Goal: Check status: Check status

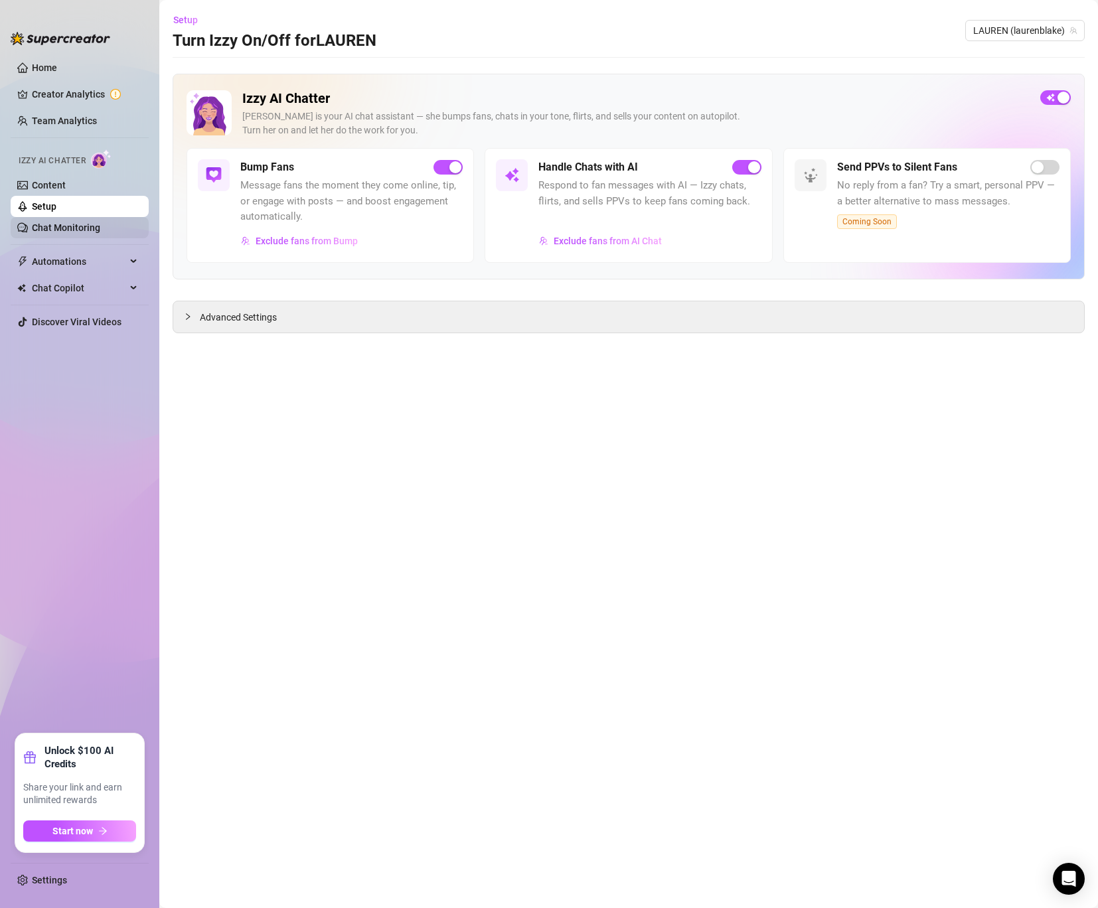
click at [87, 222] on link "Chat Monitoring" at bounding box center [66, 227] width 68 height 11
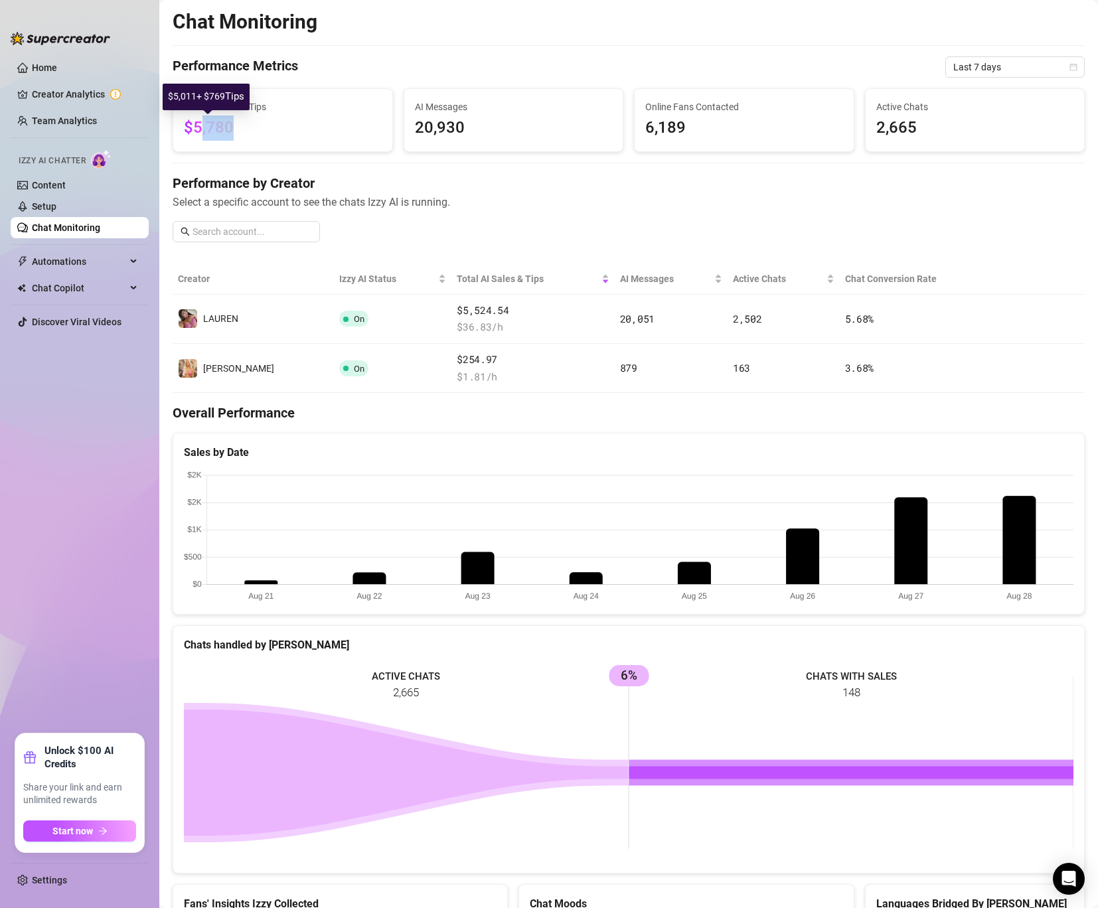
drag, startPoint x: 249, startPoint y: 131, endPoint x: 199, endPoint y: 128, distance: 49.9
click at [199, 128] on span "$5,780" at bounding box center [283, 128] width 198 height 25
click at [239, 138] on span "$5,780" at bounding box center [283, 128] width 198 height 25
click at [68, 257] on span "Automations" at bounding box center [79, 261] width 94 height 21
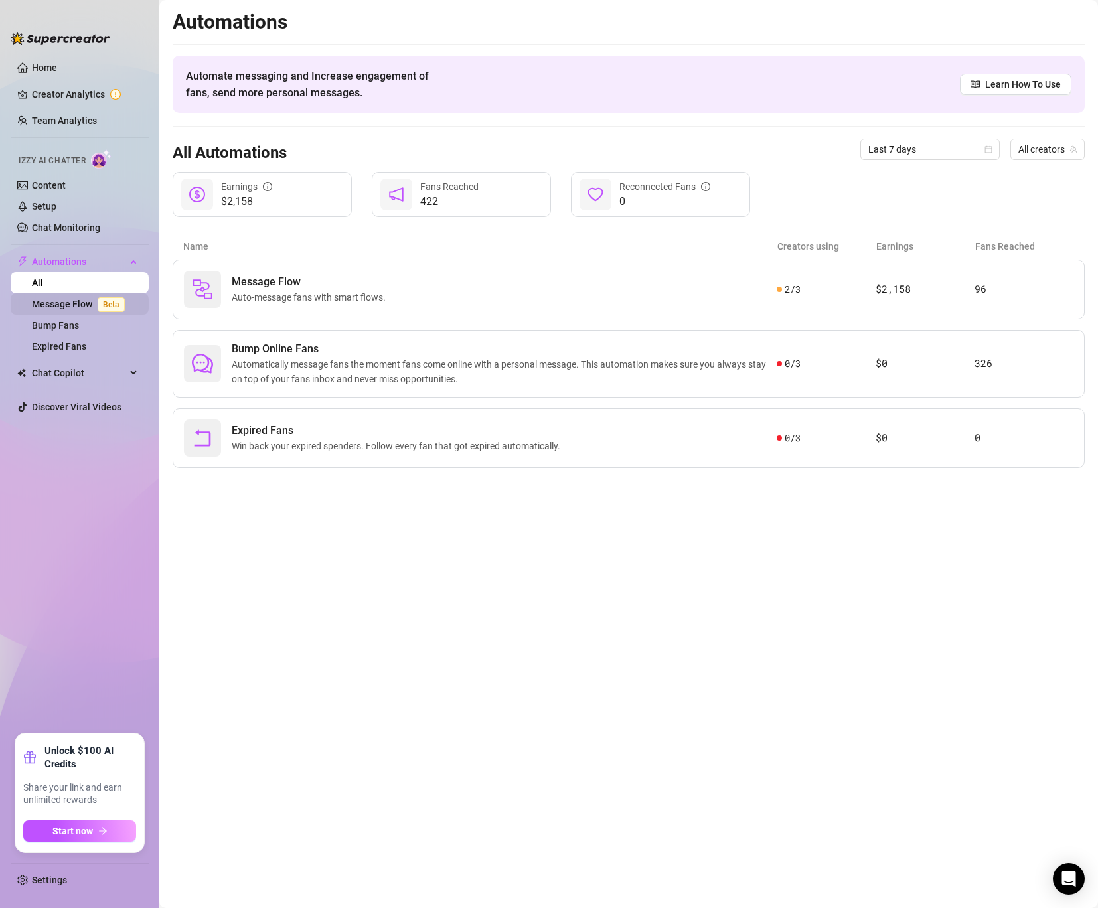
click at [62, 300] on link "Message Flow Beta" at bounding box center [81, 304] width 98 height 11
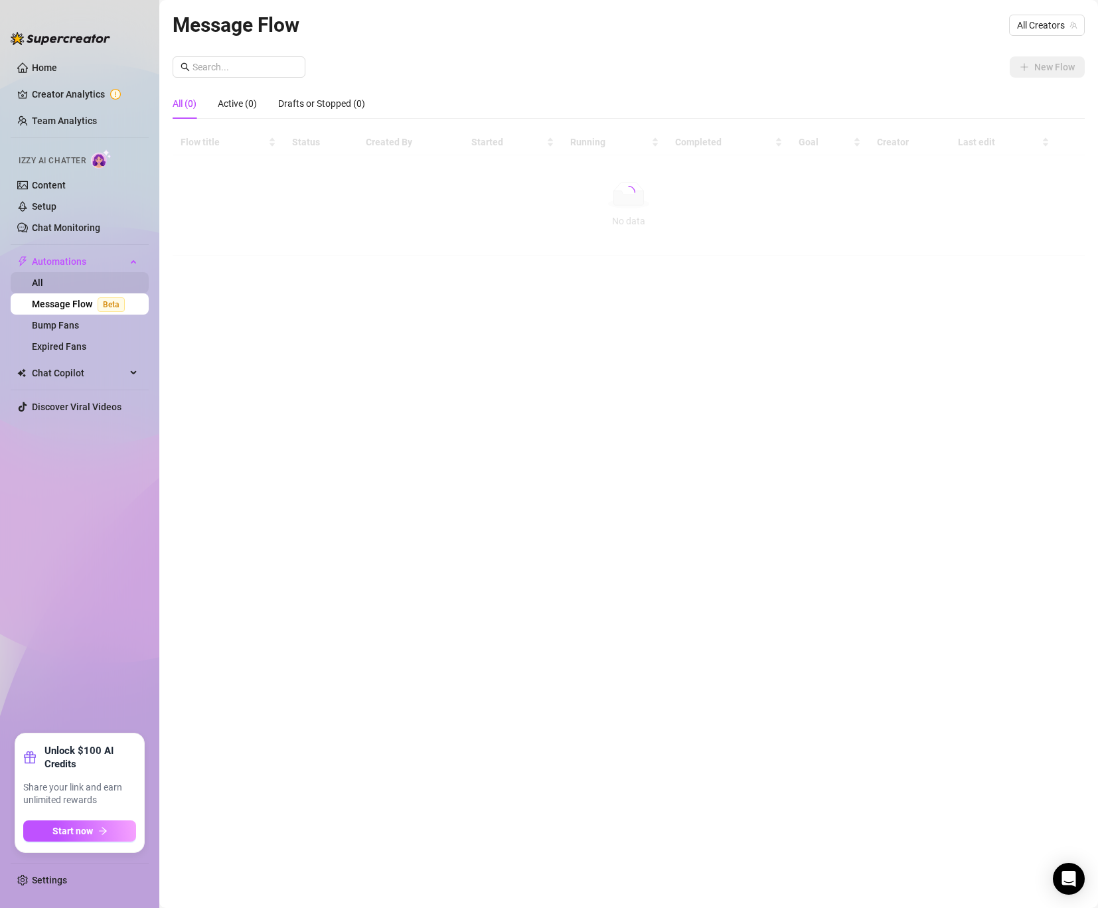
click at [43, 278] on link "All" at bounding box center [37, 283] width 11 height 11
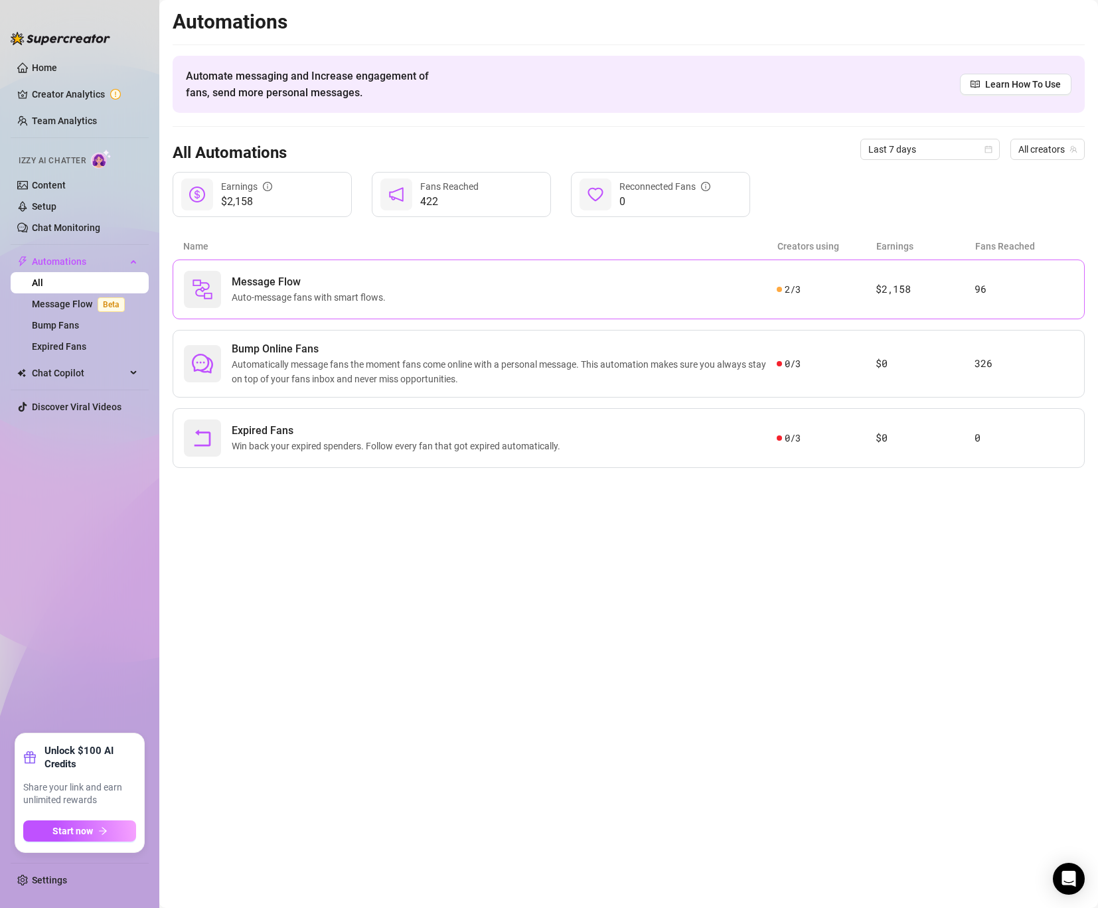
click at [374, 275] on span "Message Flow" at bounding box center [311, 282] width 159 height 16
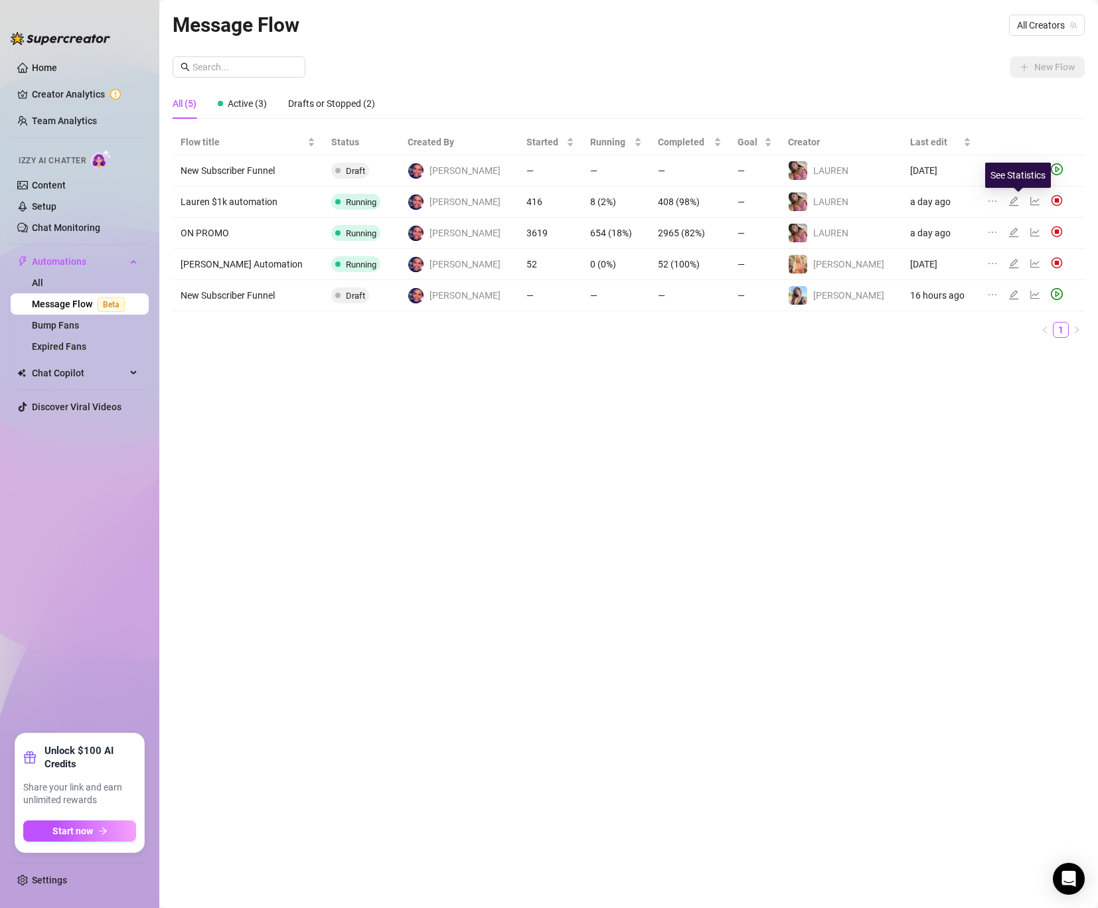
click at [1030, 199] on icon "line-chart" at bounding box center [1035, 201] width 11 height 11
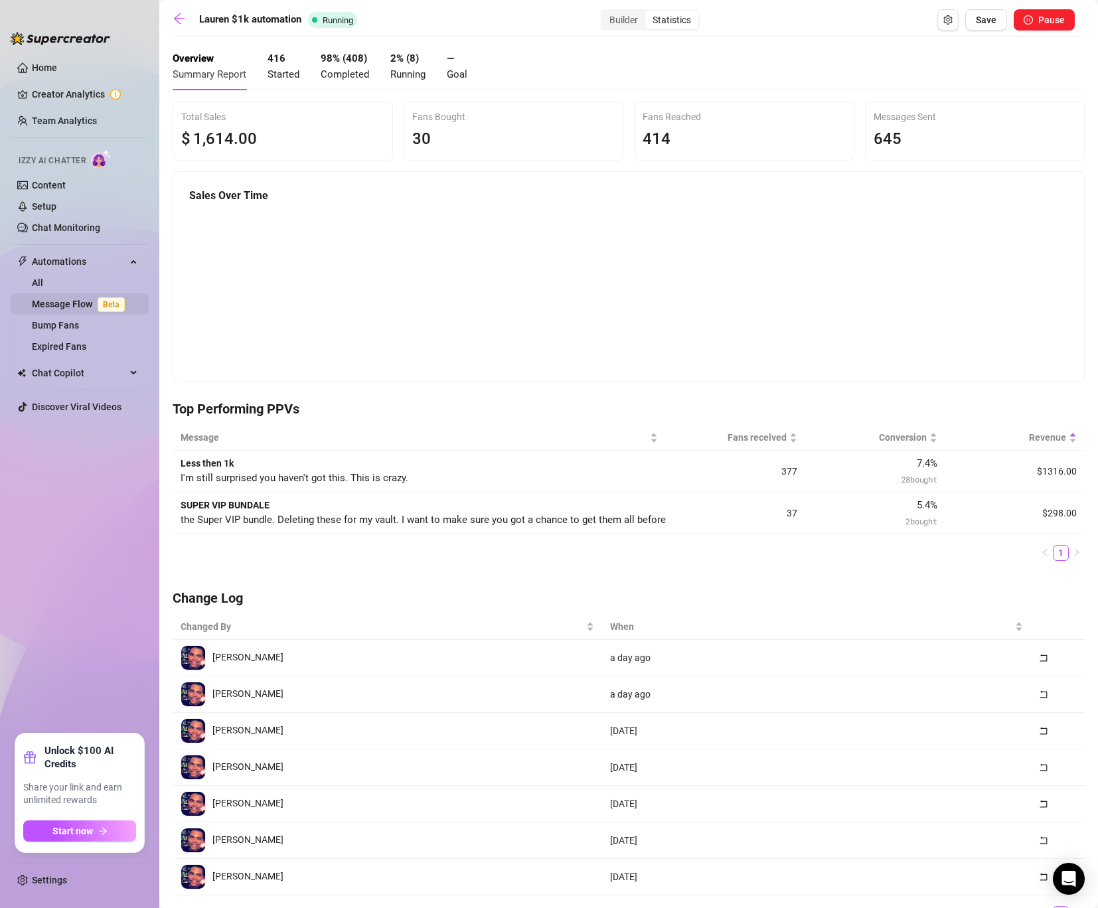
click at [59, 299] on link "Message Flow Beta" at bounding box center [81, 304] width 98 height 11
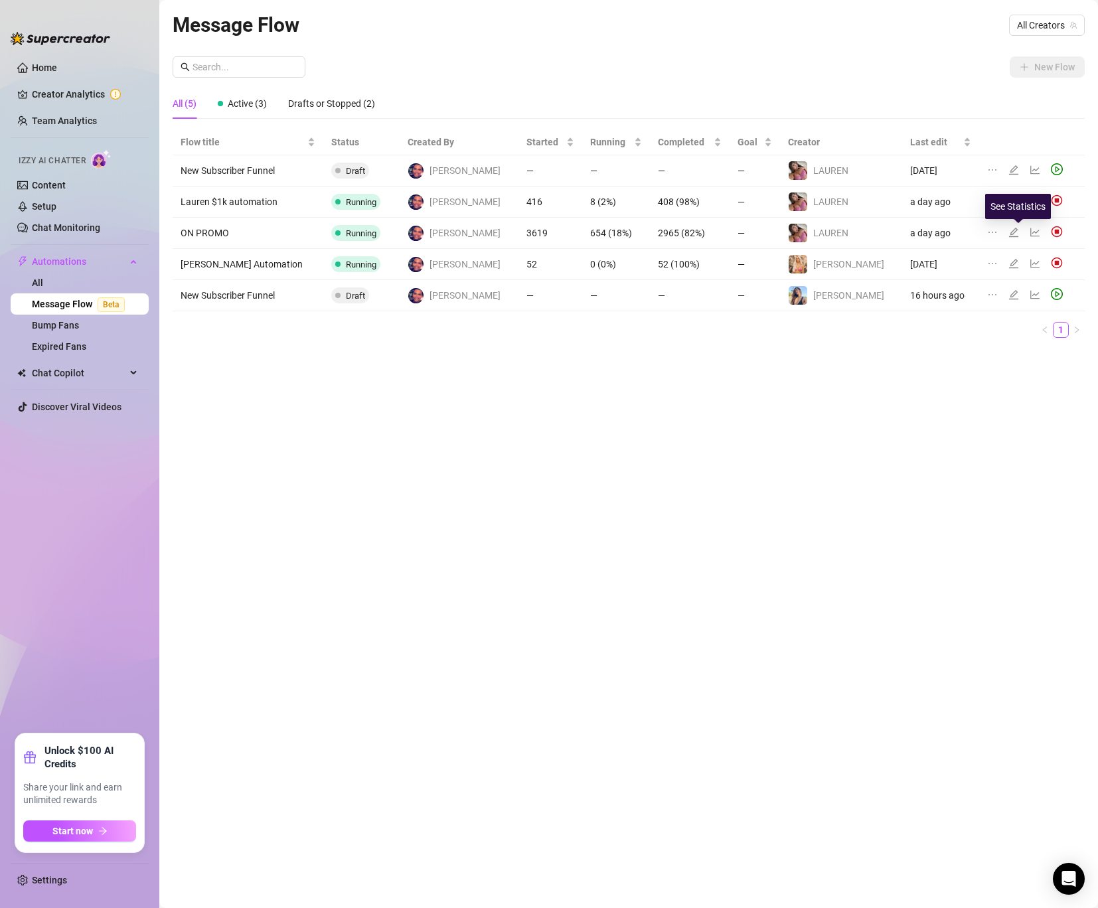
click at [1030, 230] on icon "line-chart" at bounding box center [1035, 232] width 11 height 11
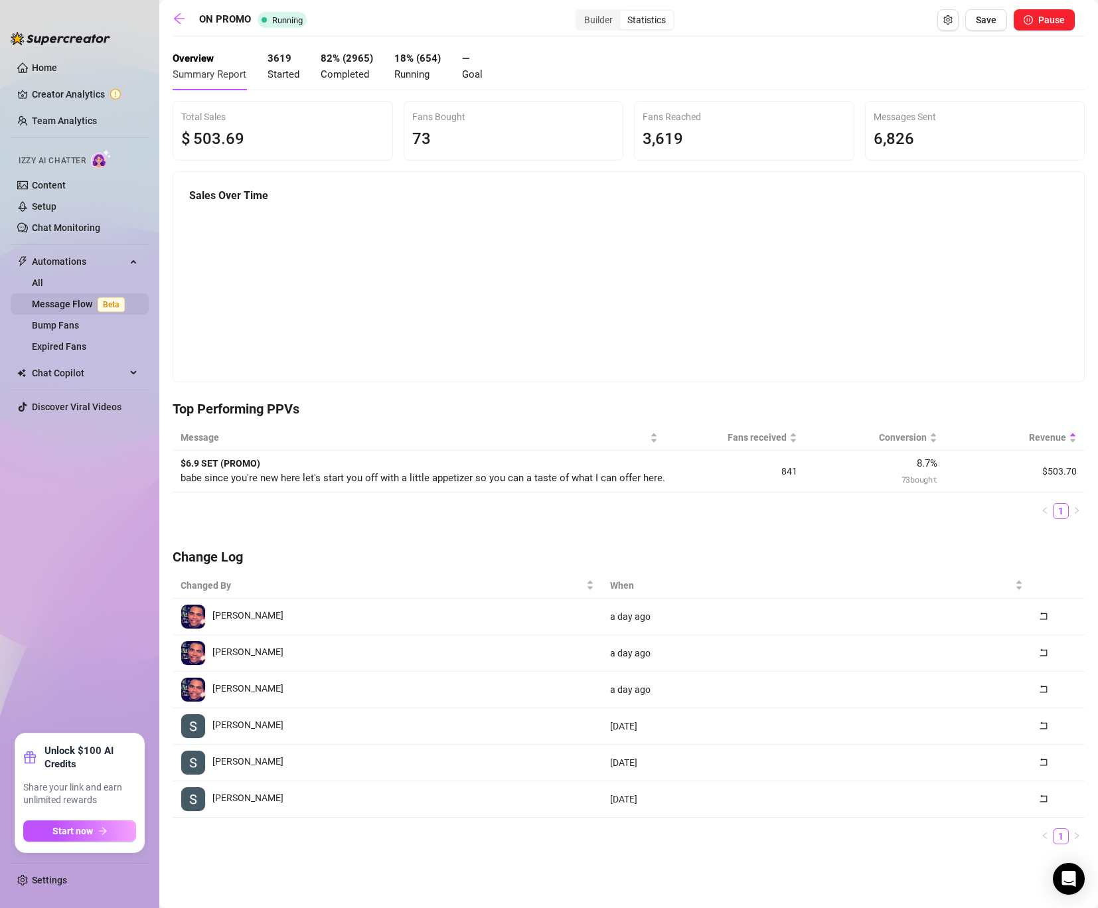
click at [83, 303] on link "Message Flow Beta" at bounding box center [81, 304] width 98 height 11
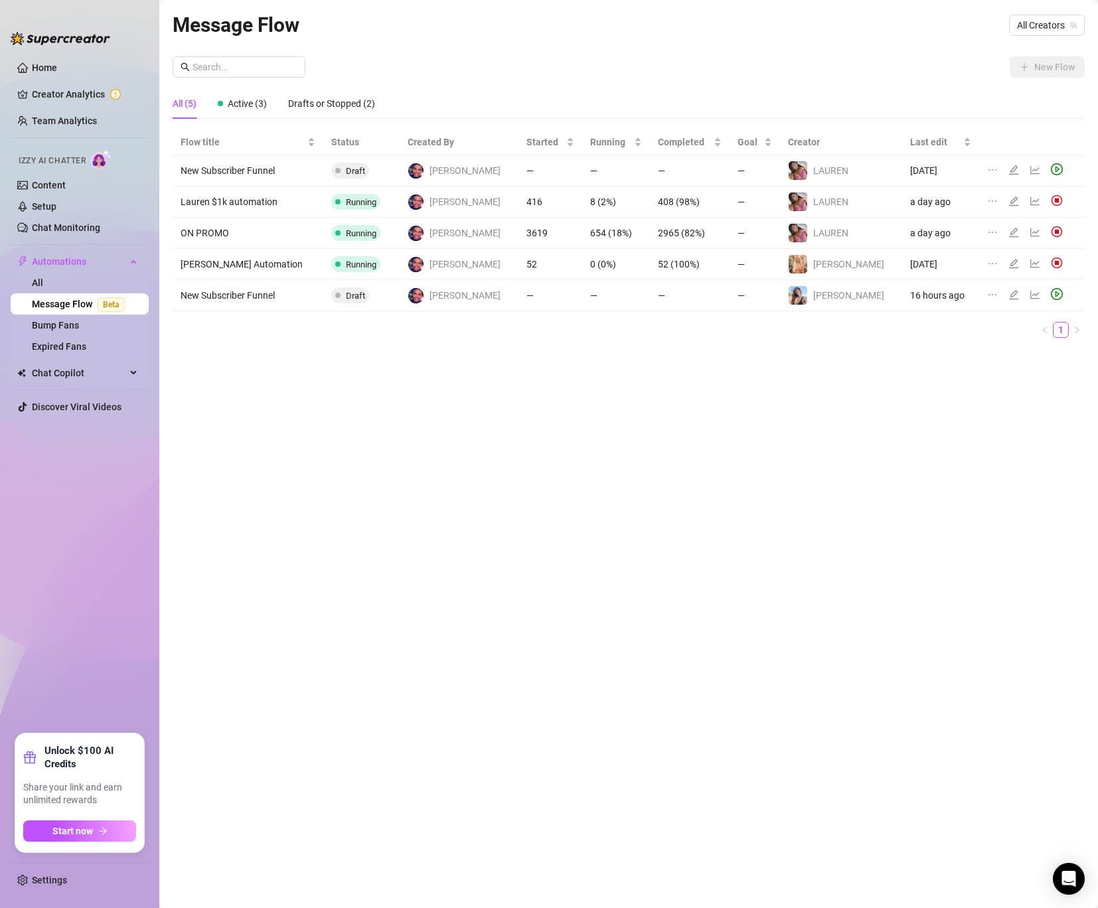
click at [1030, 203] on icon "line-chart" at bounding box center [1035, 201] width 11 height 11
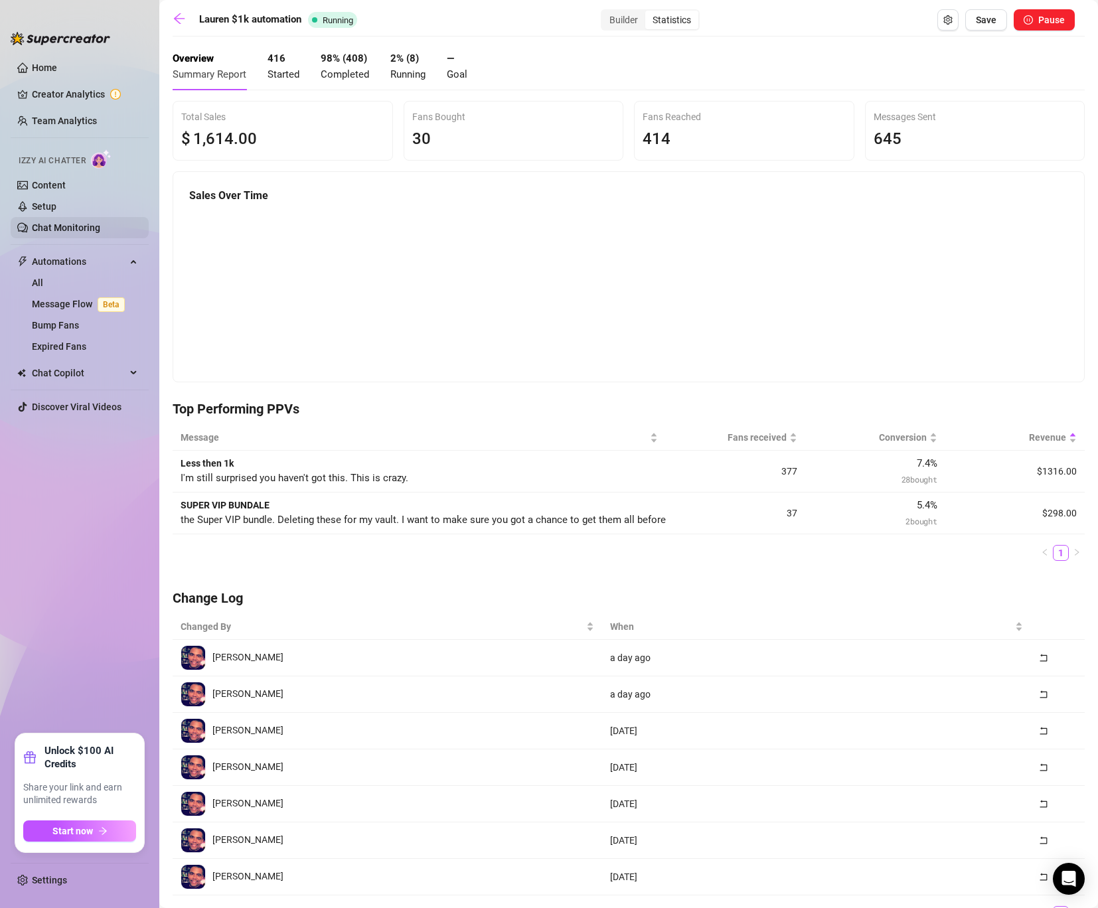
click at [62, 232] on link "Chat Monitoring" at bounding box center [66, 227] width 68 height 11
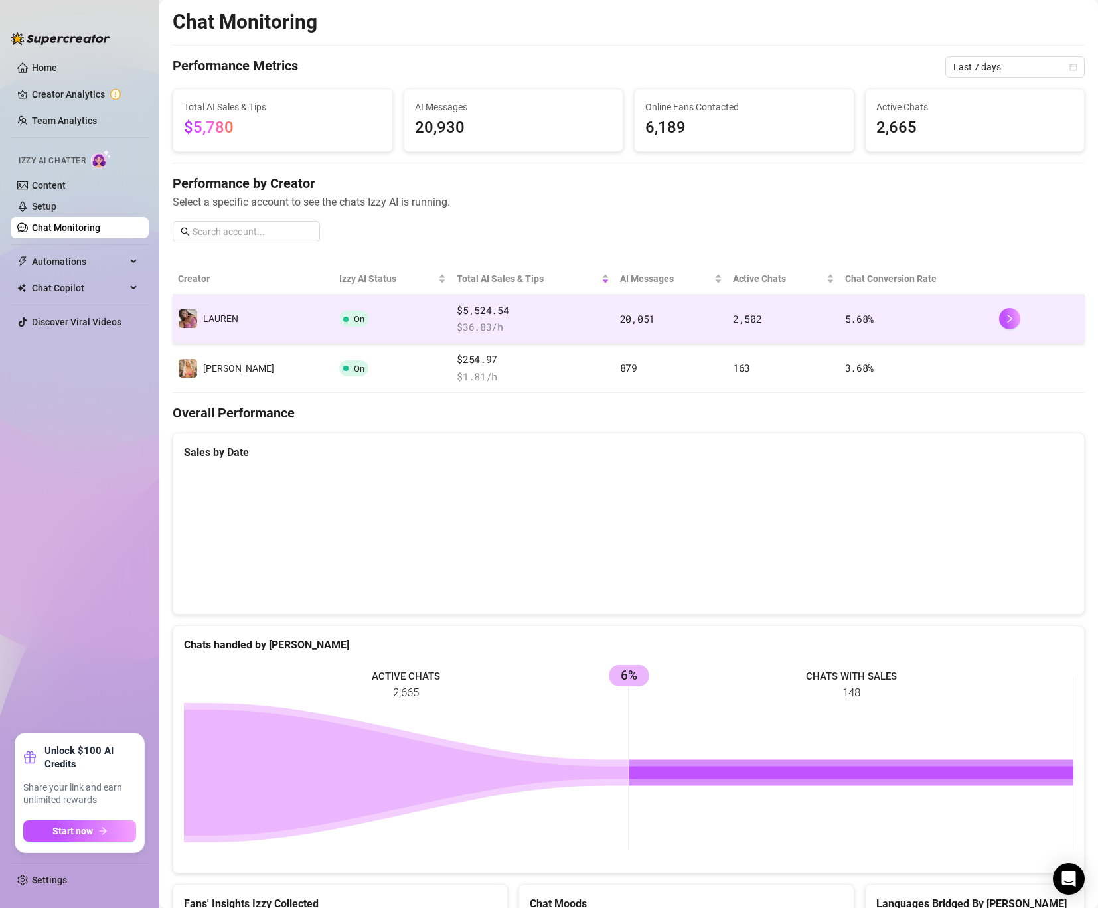
click at [256, 317] on td "️‍LAUREN" at bounding box center [253, 319] width 161 height 49
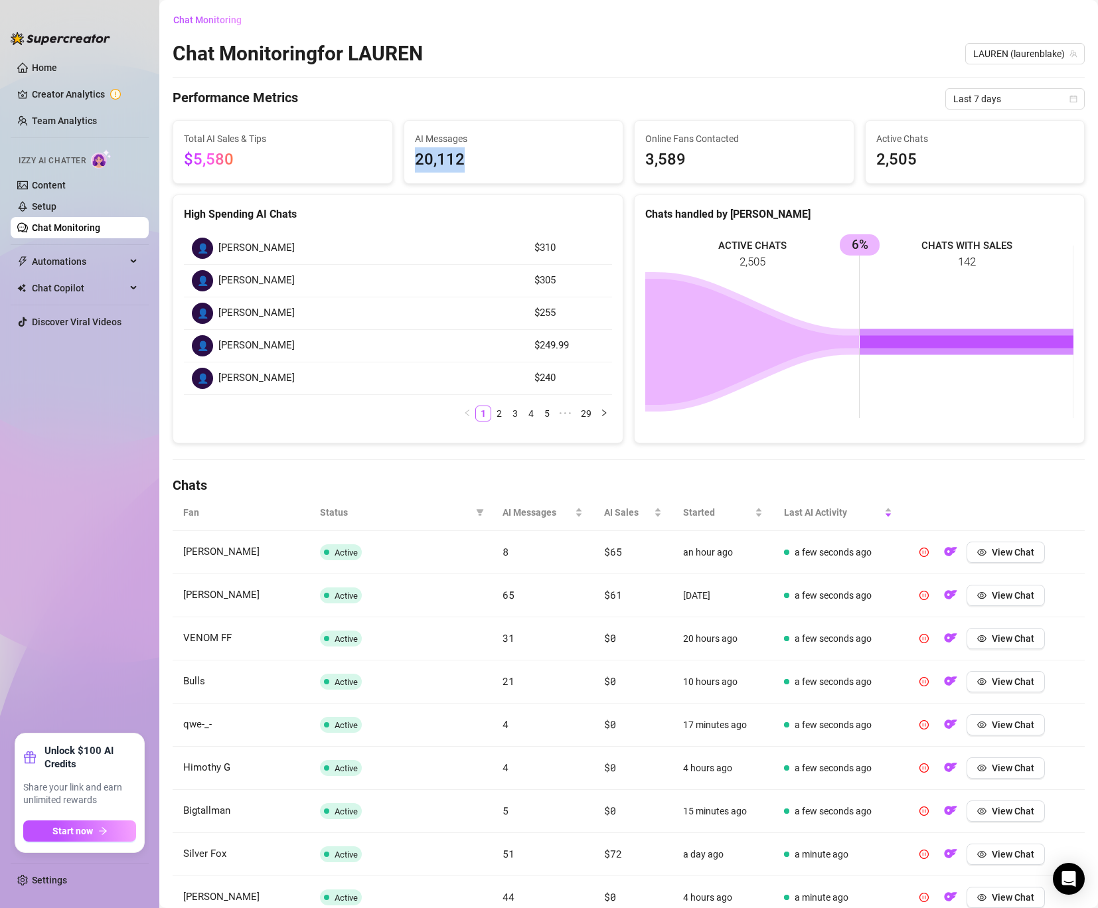
drag, startPoint x: 492, startPoint y: 157, endPoint x: 409, endPoint y: 152, distance: 83.1
click at [409, 152] on div "AI Messages 20,112" at bounding box center [513, 152] width 219 height 62
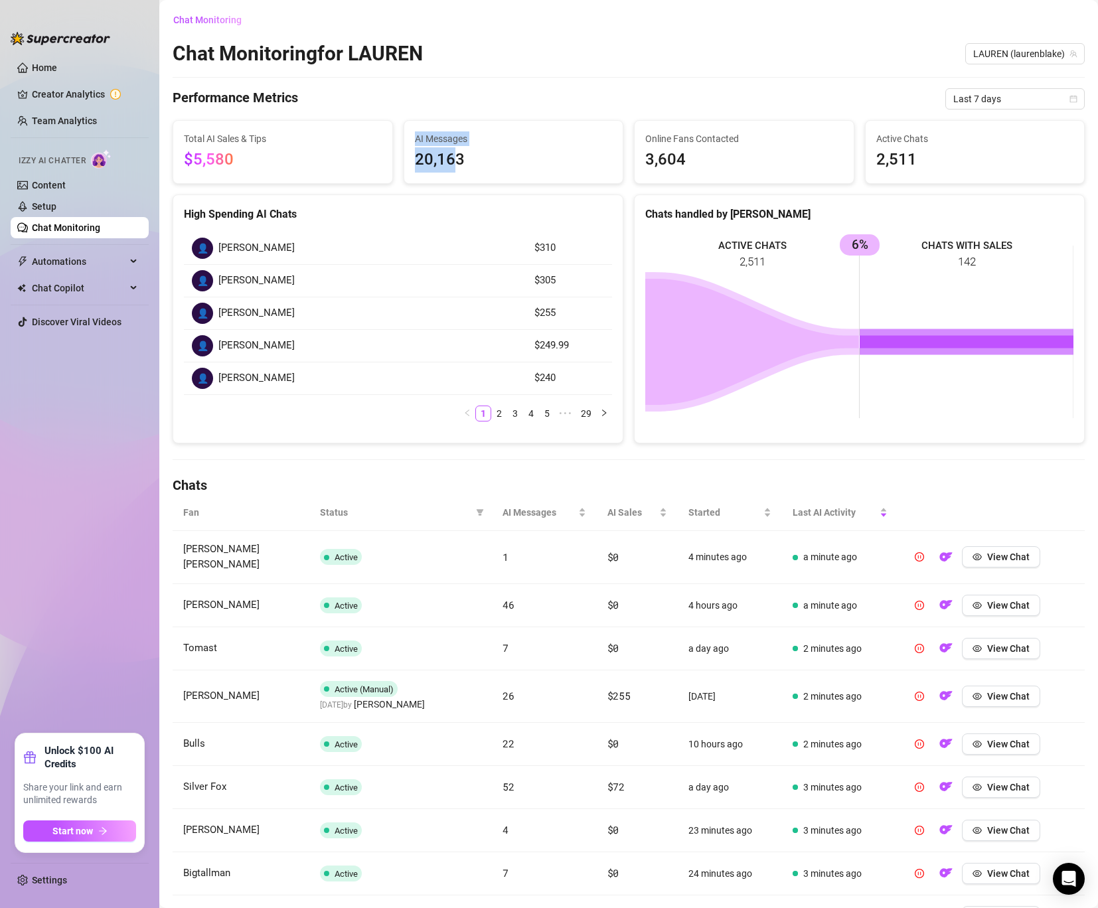
drag, startPoint x: 454, startPoint y: 171, endPoint x: 371, endPoint y: 167, distance: 83.1
click at [371, 167] on div "Total AI Sales & Tips $5,580 AI Messages 20,163 Online Fans Contacted 3,604 Act…" at bounding box center [628, 152] width 923 height 64
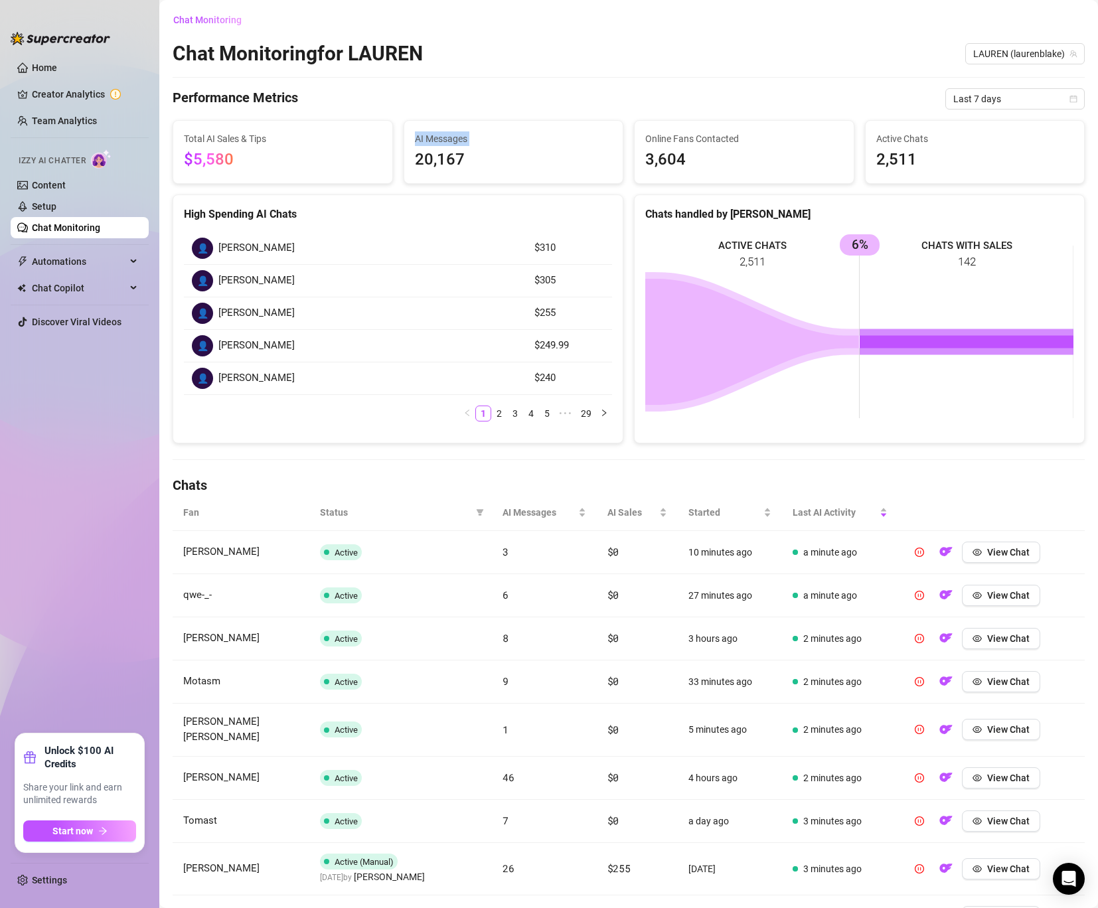
click at [386, 153] on div "Total AI Sales & Tips $5,580" at bounding box center [282, 152] width 219 height 62
